Goal: Check status: Check status

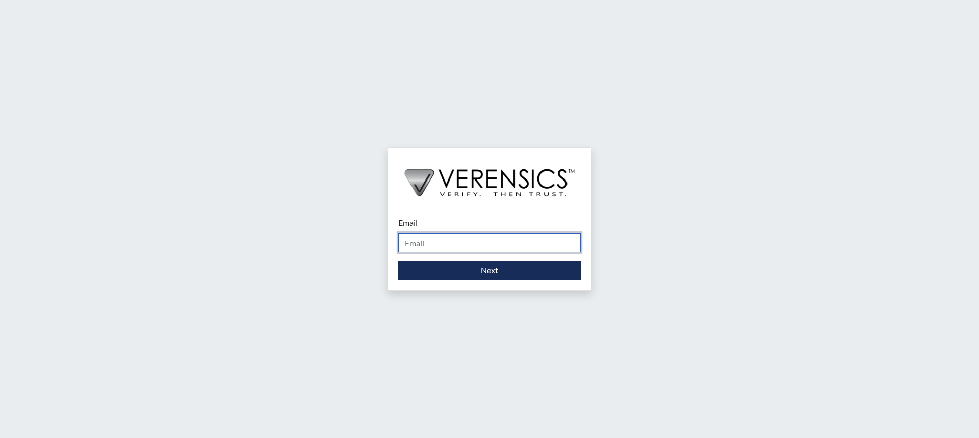
click at [497, 243] on input "Email" at bounding box center [489, 242] width 183 height 19
type input "[PERSON_NAME][EMAIL_ADDRESS][DOMAIN_NAME]"
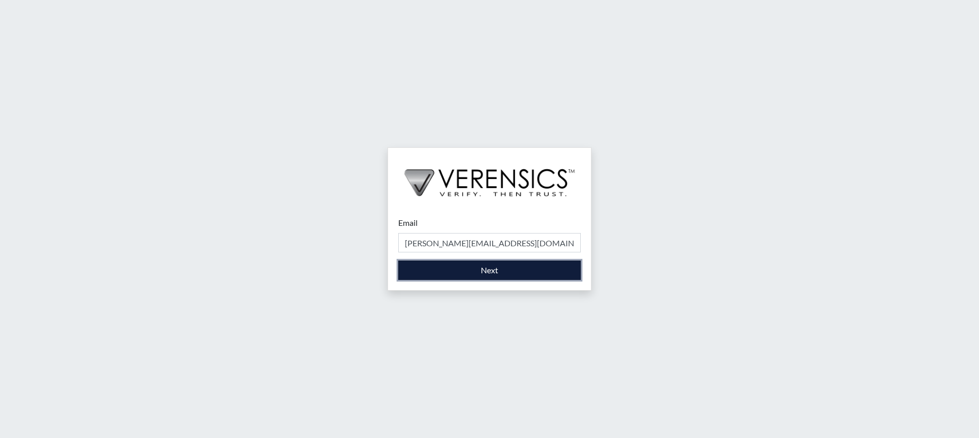
click at [497, 270] on button "Next" at bounding box center [489, 270] width 183 height 19
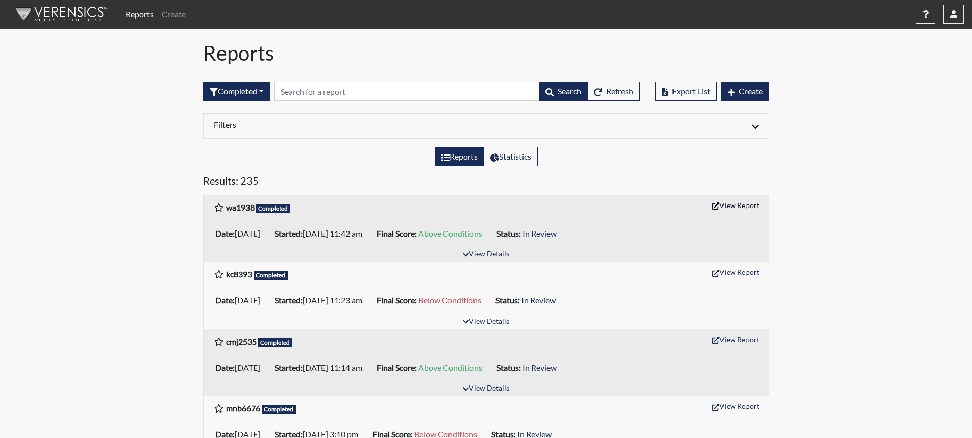
click at [747, 206] on button "View Report" at bounding box center [735, 205] width 56 height 16
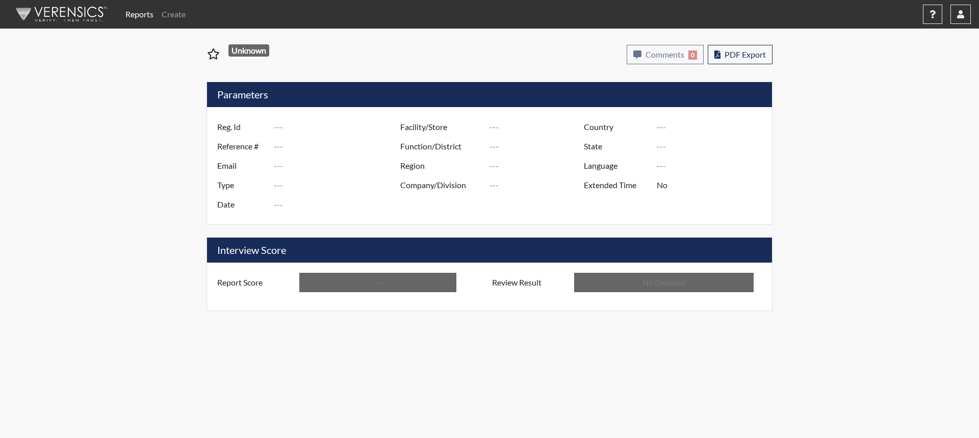
type input "wa1938"
type input "51149"
type input "---"
type input "Corrections Pre-Employment"
type input "[DATE]"
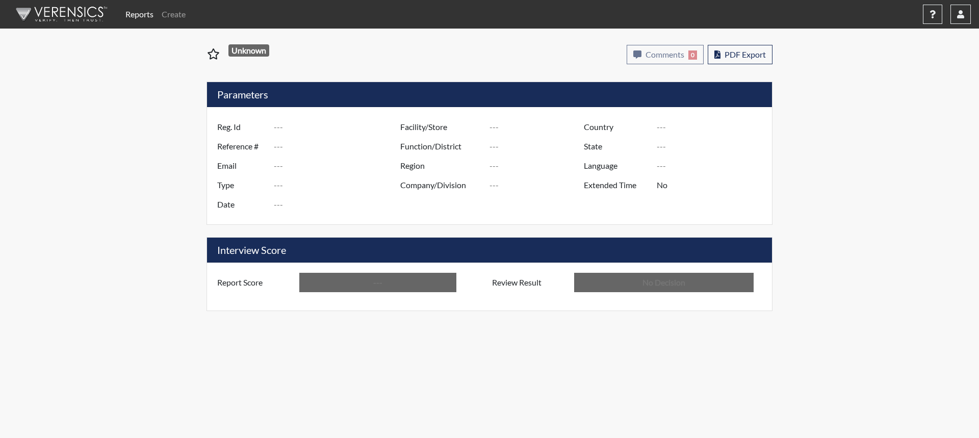
type input "[PERSON_NAME]"
type input "[GEOGRAPHIC_DATA]"
type input "[US_STATE]"
type input "English"
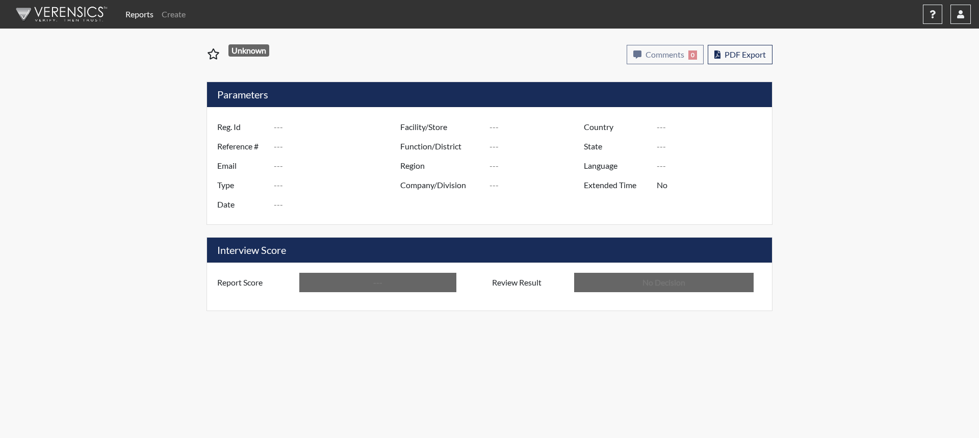
type input "Above Conditions"
type input "In Review"
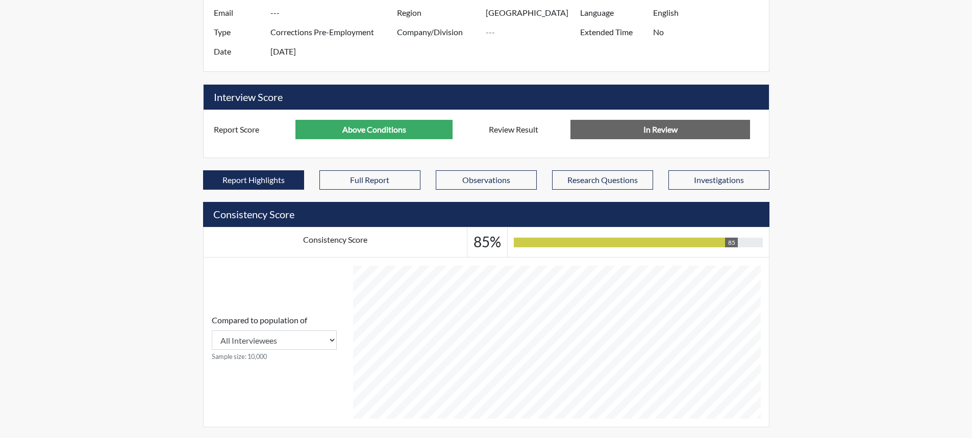
scroll to position [509892, 509638]
